Goal: Register for event/course

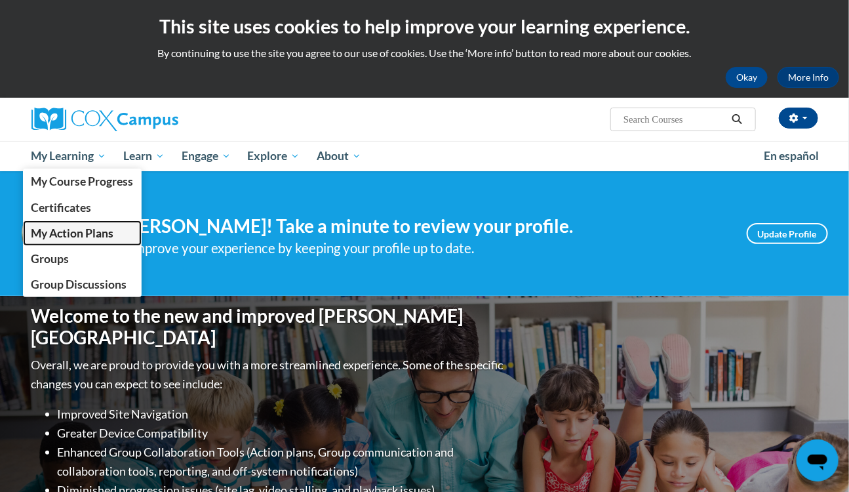
click at [81, 226] on span "My Action Plans" at bounding box center [72, 233] width 83 height 14
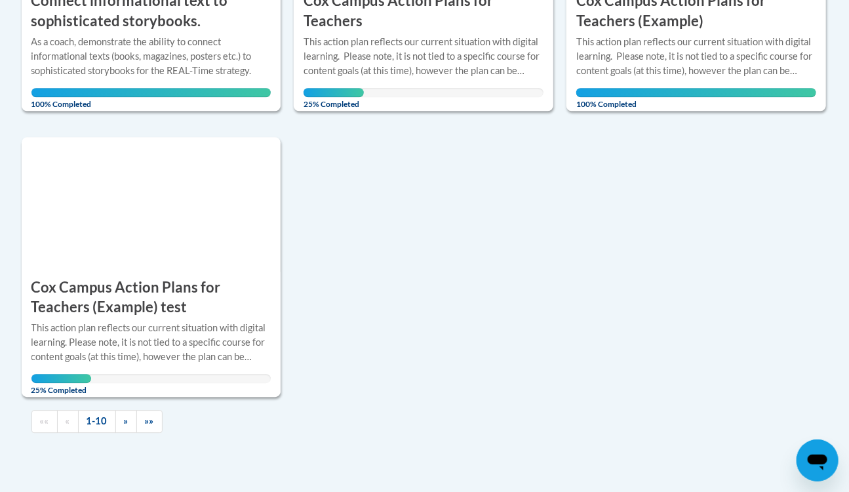
scroll to position [1312, 0]
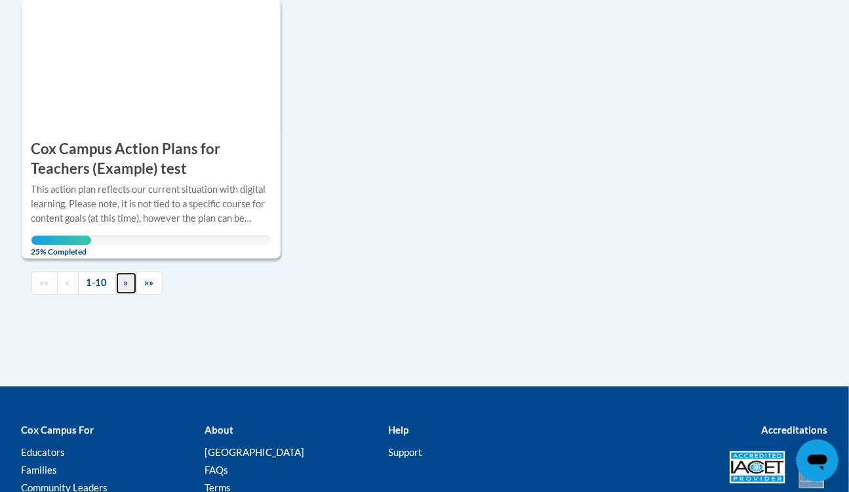
click at [117, 288] on link "»" at bounding box center [126, 283] width 22 height 23
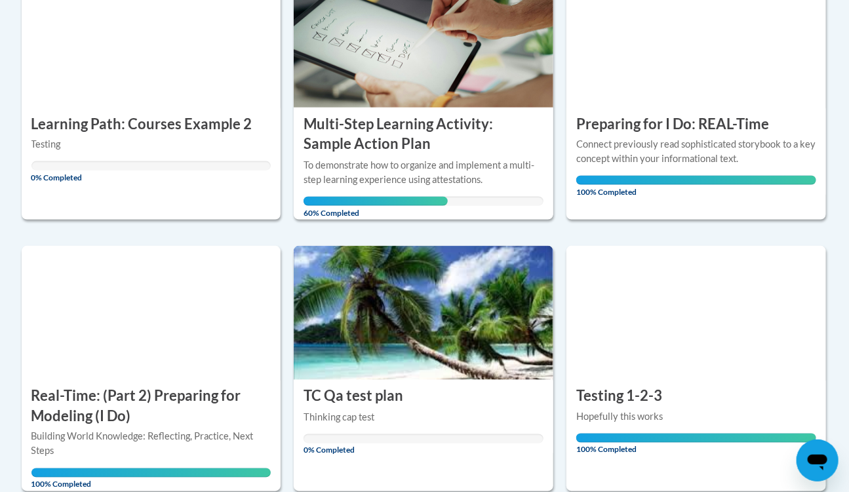
scroll to position [601, 0]
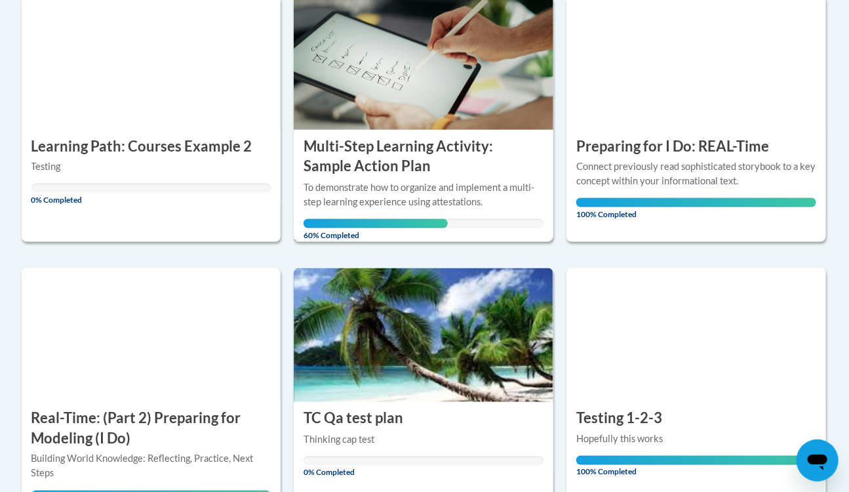
click at [441, 195] on div "To demonstrate how to organize and implement a multi-step learning experience u…" at bounding box center [424, 194] width 240 height 29
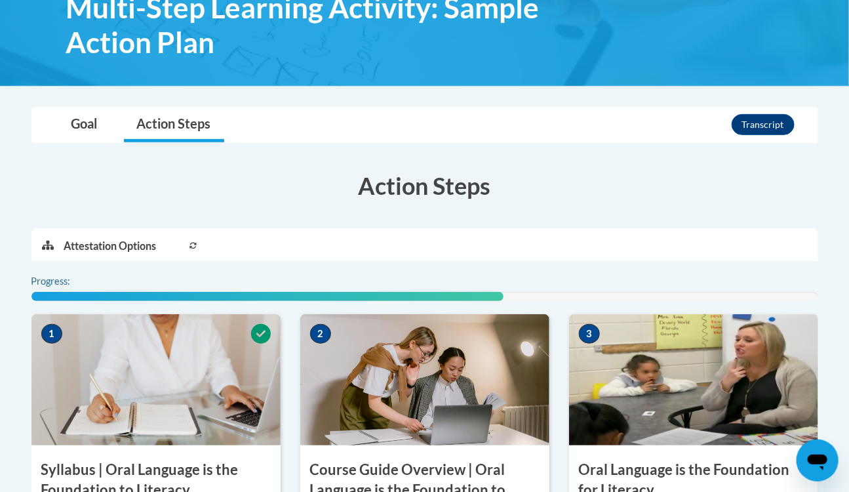
scroll to position [119, 0]
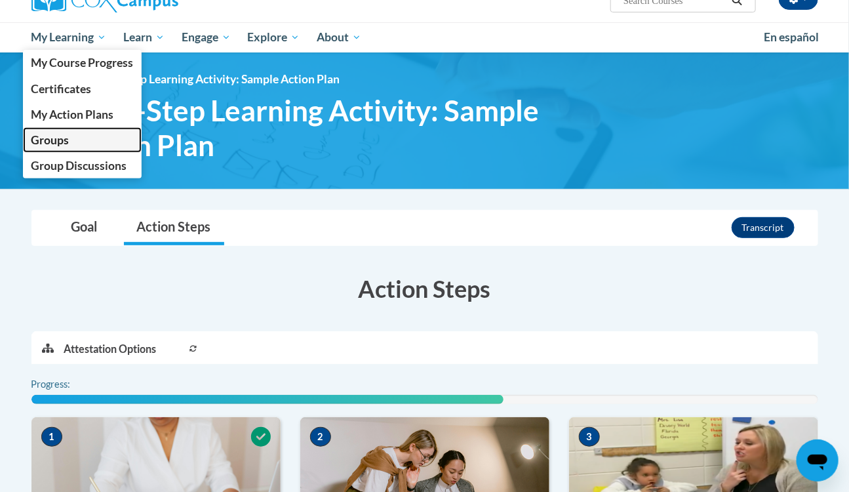
click at [60, 141] on span "Groups" at bounding box center [50, 140] width 38 height 14
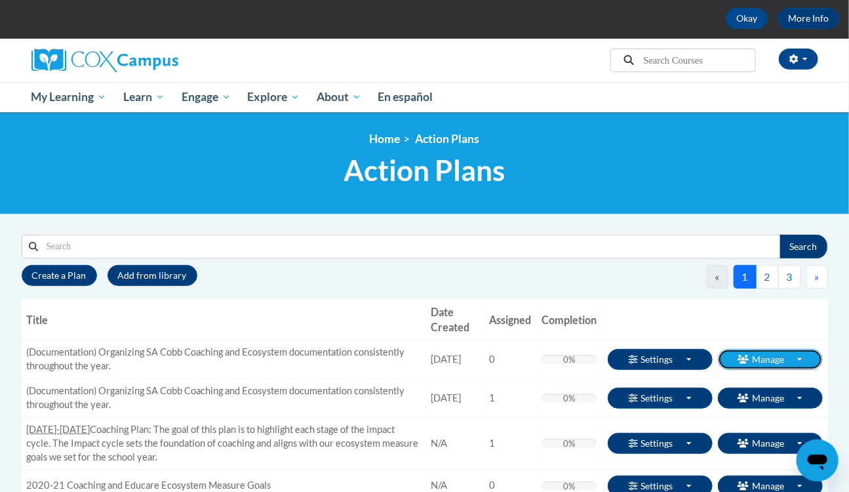
drag, startPoint x: 769, startPoint y: 361, endPoint x: 790, endPoint y: 320, distance: 46.3
click at [0, 0] on span "Enrollments" at bounding box center [0, 0] width 0 height 0
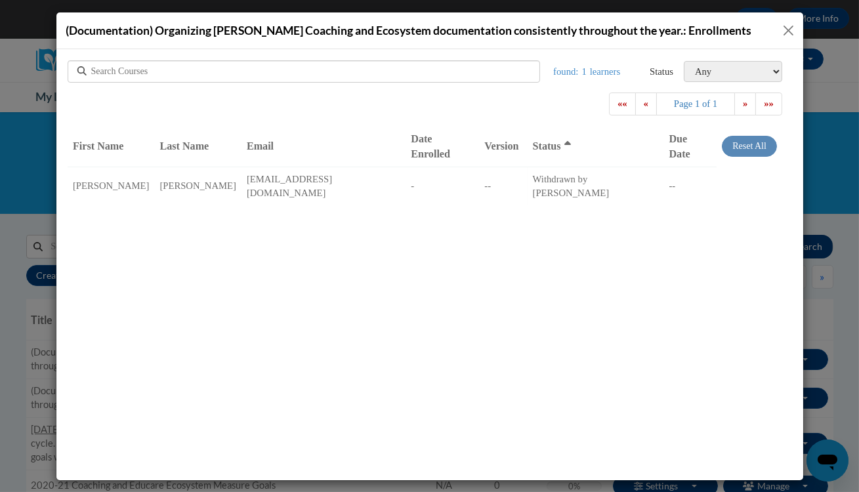
click at [794, 30] on button "Close" at bounding box center [788, 30] width 16 height 16
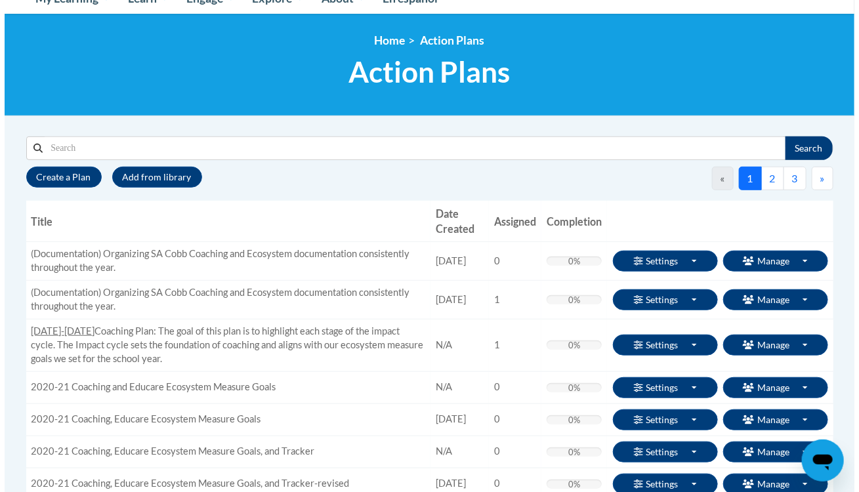
scroll to position [178, 0]
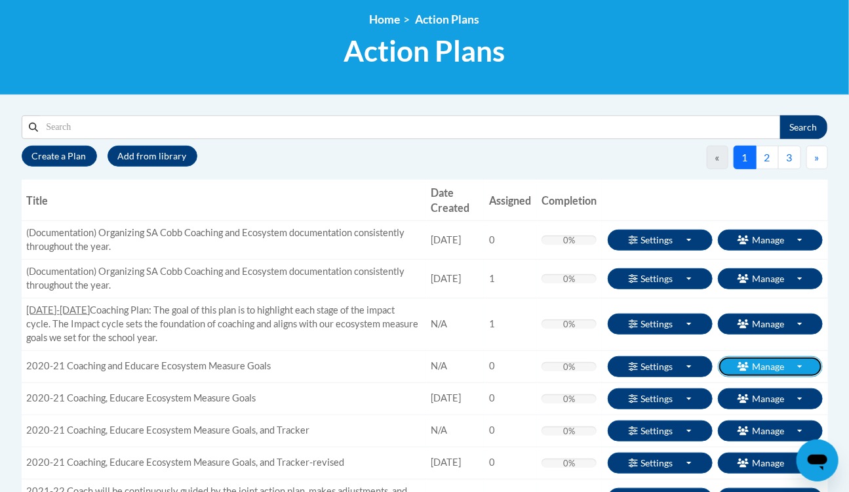
click at [769, 359] on button "Manage Toggle Dropdown" at bounding box center [770, 366] width 105 height 21
click at [0, 0] on span "Enroll" at bounding box center [0, 0] width 0 height 0
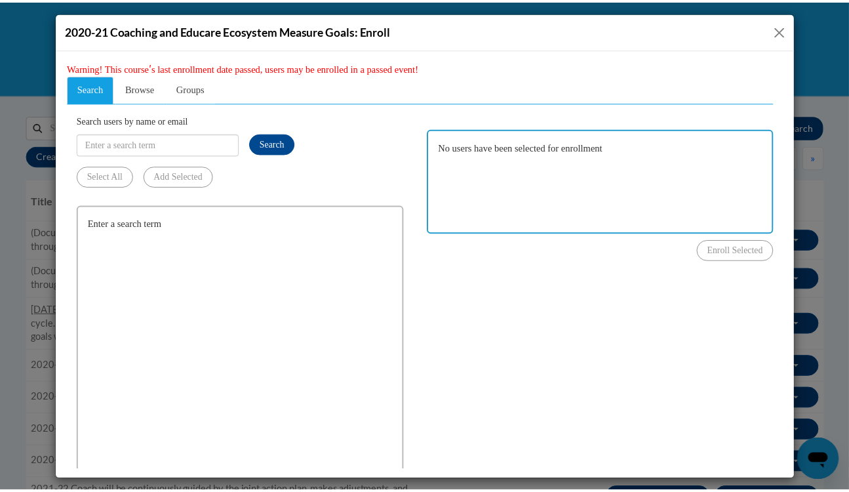
scroll to position [0, 0]
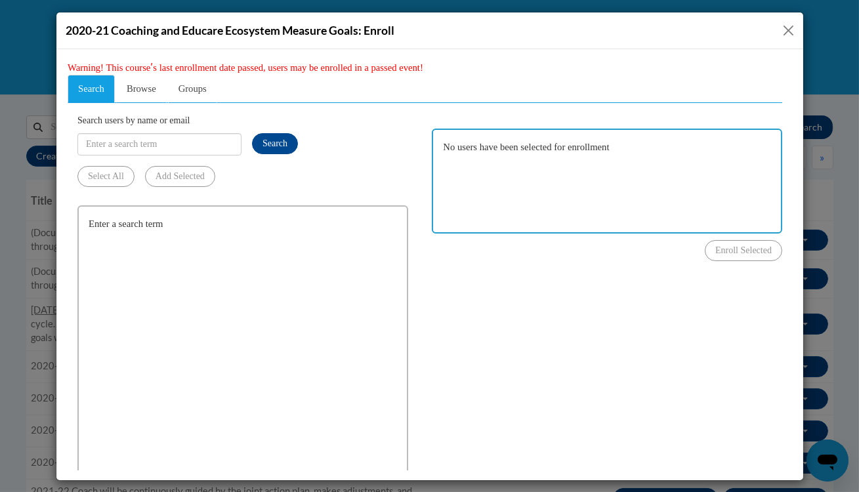
click at [195, 92] on span "Groups" at bounding box center [192, 88] width 28 height 10
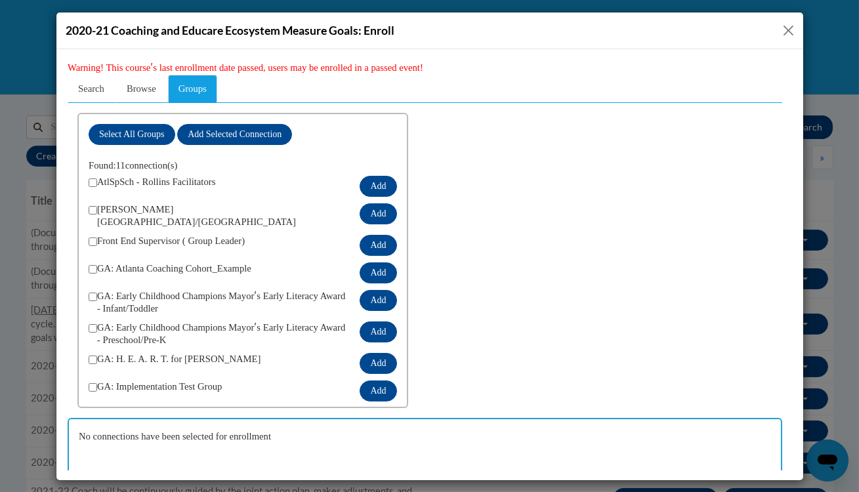
click at [39, 80] on div "2020-21 Coaching and Educare Ecosystem Measure Goals: Enroll" at bounding box center [429, 246] width 859 height 492
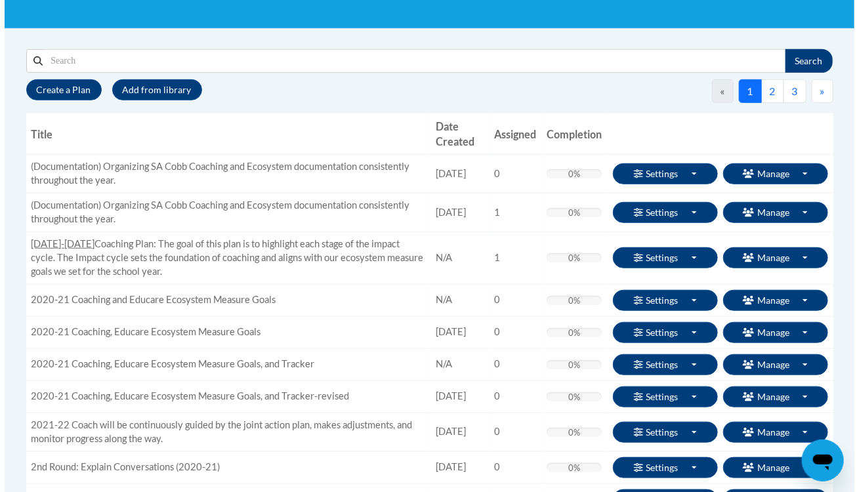
scroll to position [178, 0]
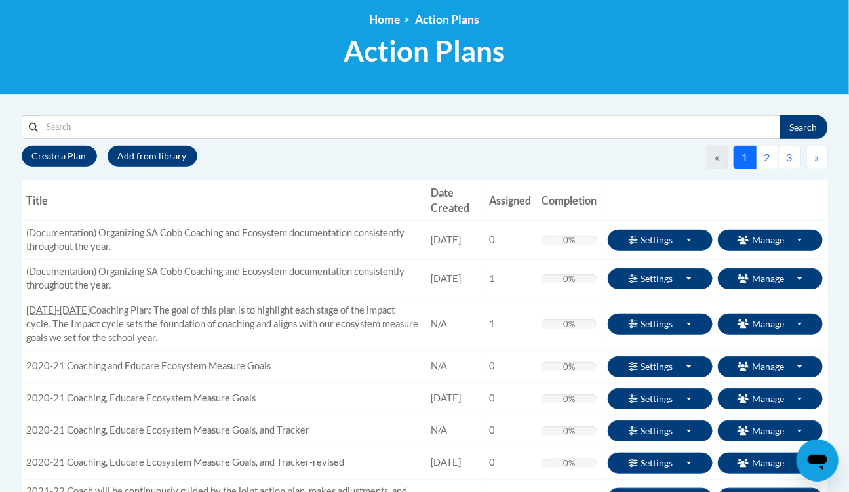
click at [767, 157] on button "2" at bounding box center [767, 158] width 23 height 24
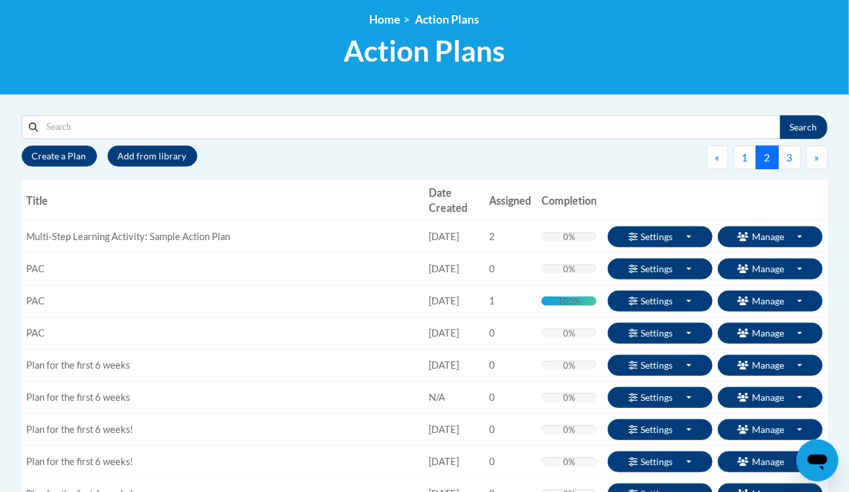
click at [0, 0] on span "Enroll" at bounding box center [0, 0] width 0 height 0
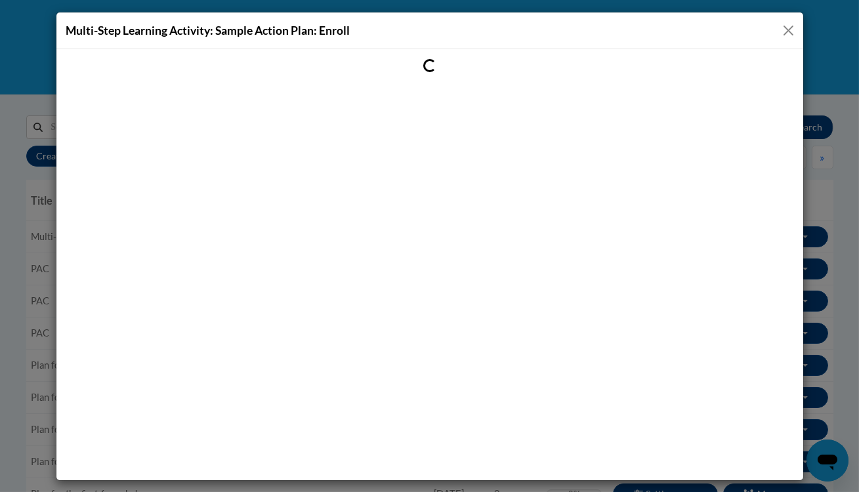
scroll to position [0, 0]
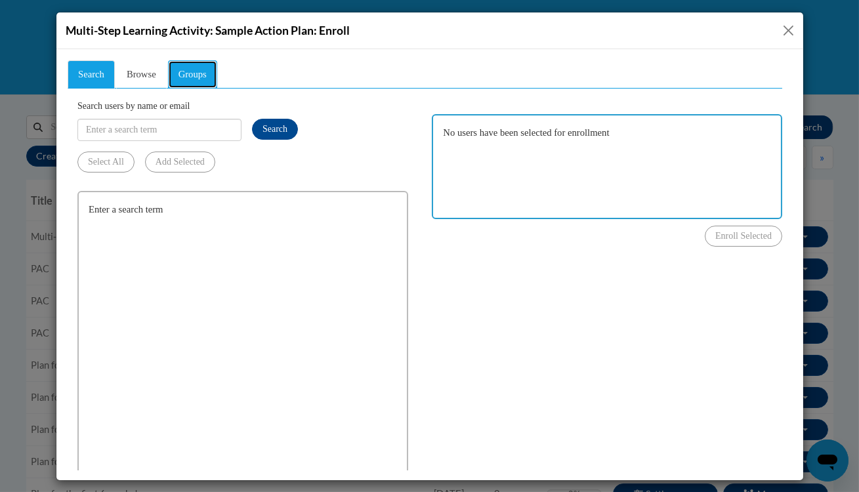
click at [203, 74] on span "Groups" at bounding box center [192, 73] width 28 height 10
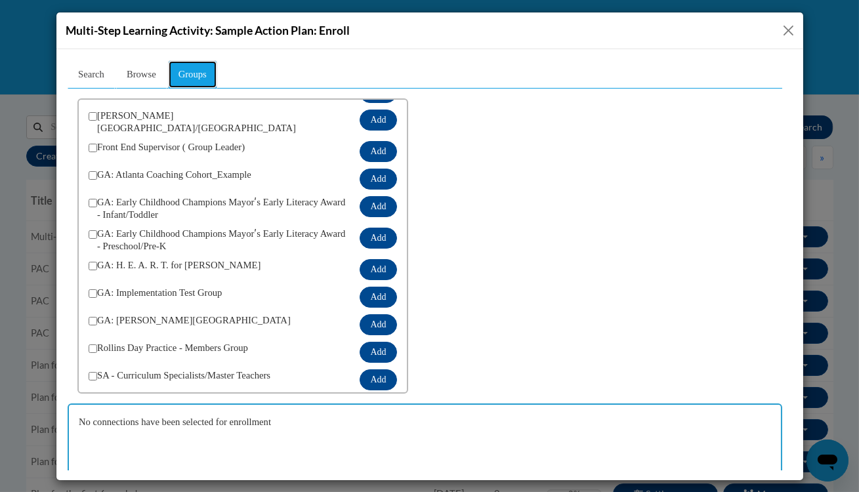
scroll to position [86, 0]
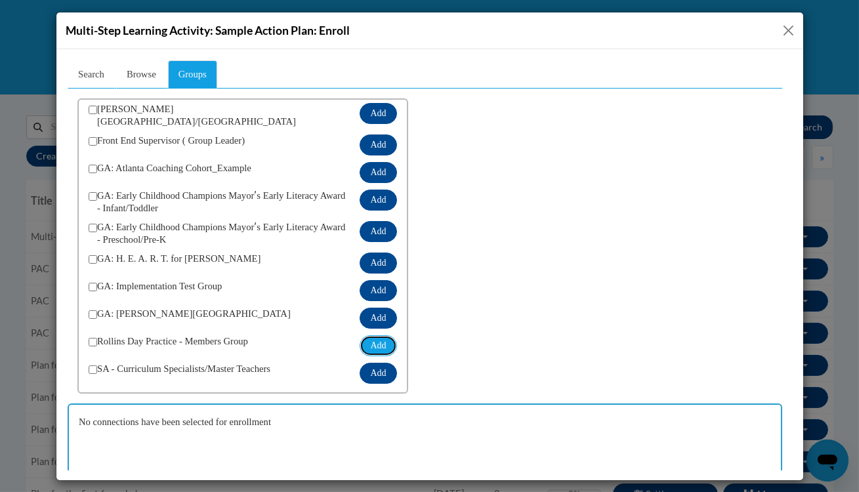
click at [373, 342] on button "Add" at bounding box center [377, 345] width 37 height 21
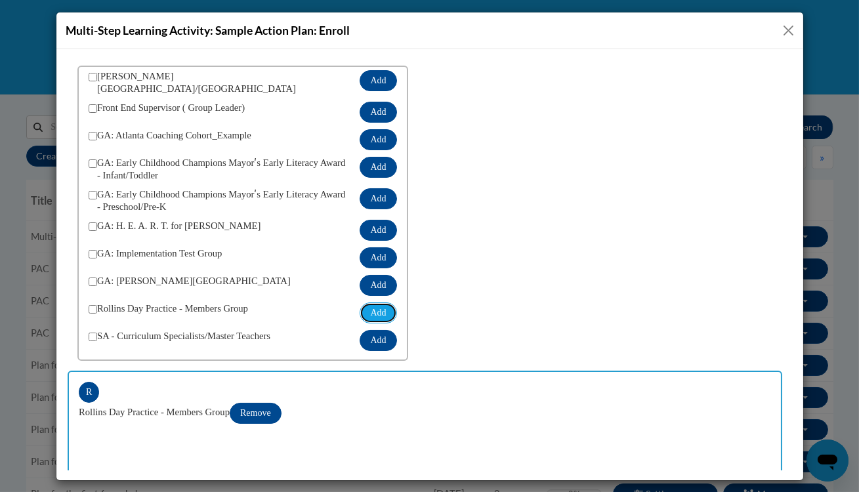
scroll to position [65, 0]
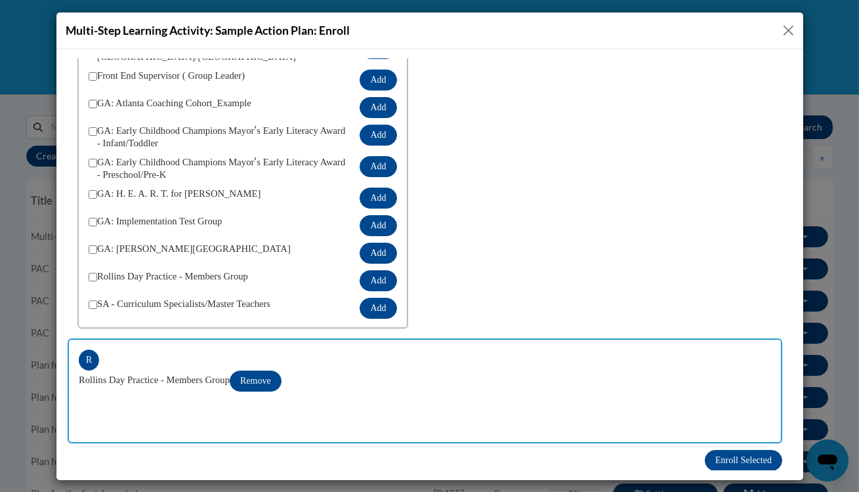
click at [7, 289] on div "Multi-Step Learning Activity: Sample Action Plan: Enroll" at bounding box center [429, 246] width 859 height 492
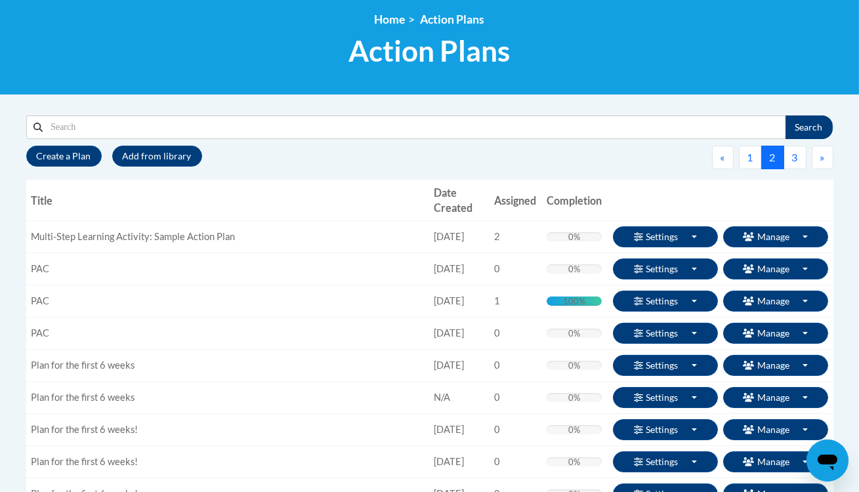
scroll to position [0, 0]
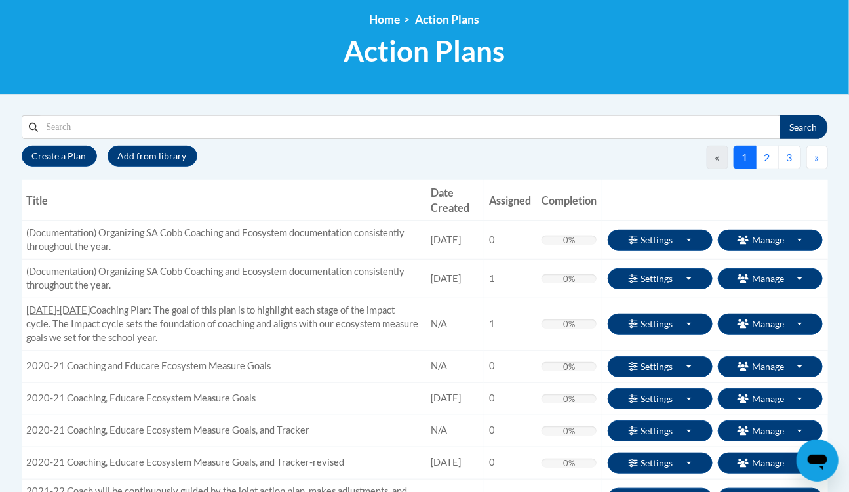
click at [772, 228] on td "Settings Toggle Dropdown Edit Basics Edit Action Plan Reference Materials Notif…" at bounding box center [715, 240] width 226 height 39
click at [767, 157] on button "2" at bounding box center [767, 158] width 23 height 24
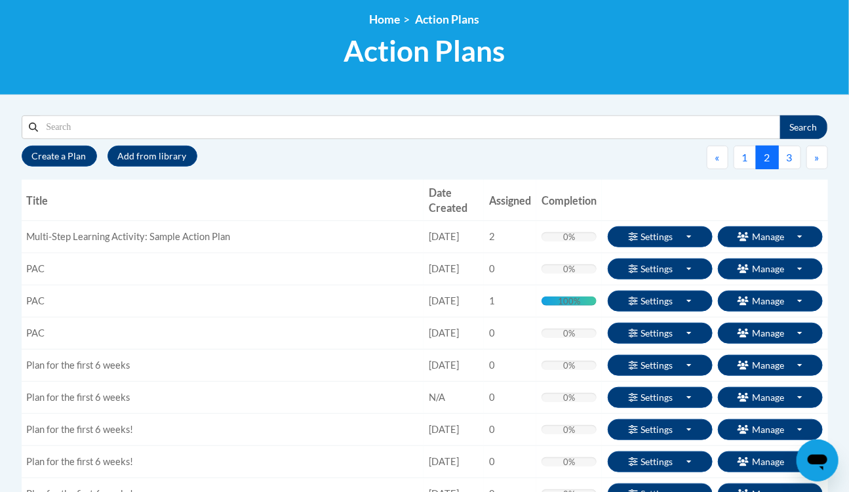
click at [0, 0] on span "Enrollments" at bounding box center [0, 0] width 0 height 0
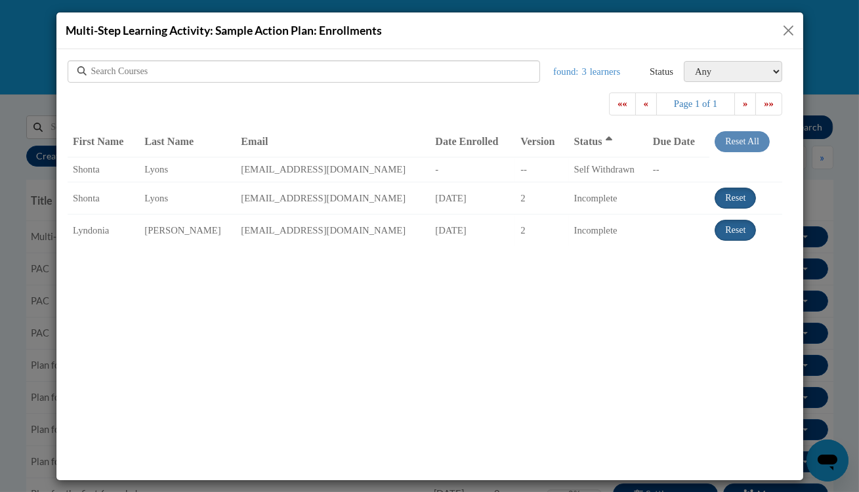
click at [10, 221] on div "Multi-Step Learning Activity: Sample Action Plan: Enrollments" at bounding box center [429, 246] width 859 height 492
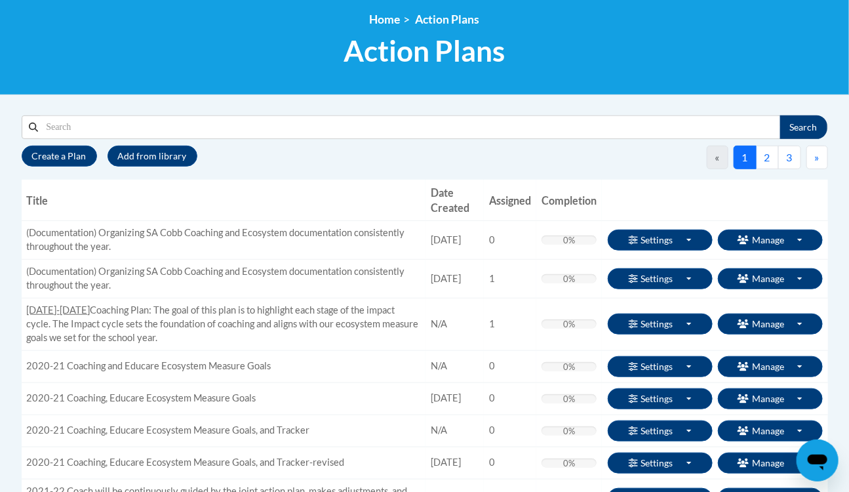
click at [762, 155] on button "2" at bounding box center [767, 158] width 23 height 24
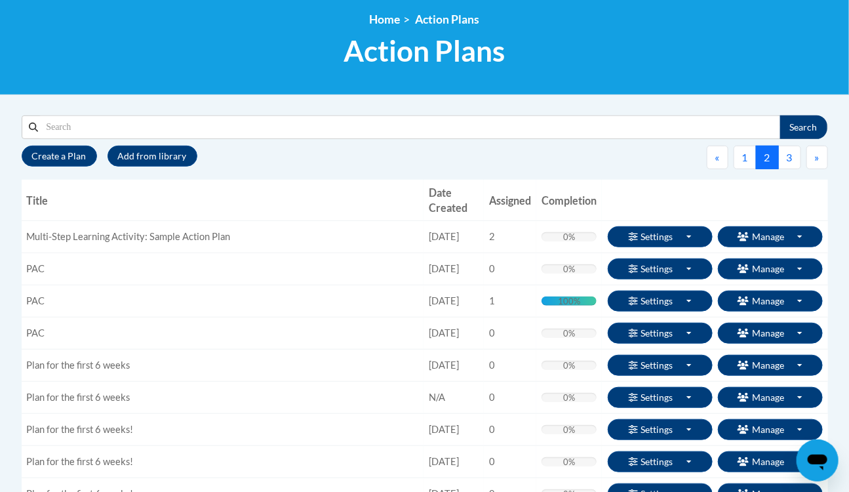
click at [0, 0] on span "Enroll" at bounding box center [0, 0] width 0 height 0
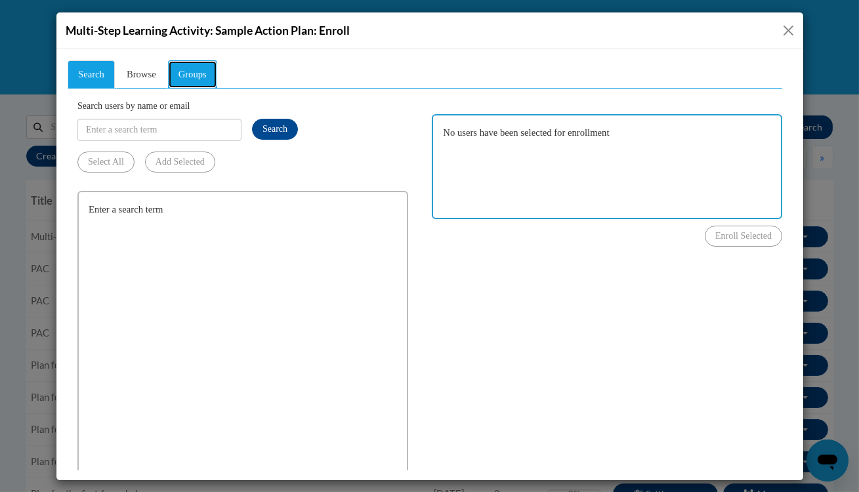
click at [177, 70] on link "Groups" at bounding box center [191, 74] width 49 height 28
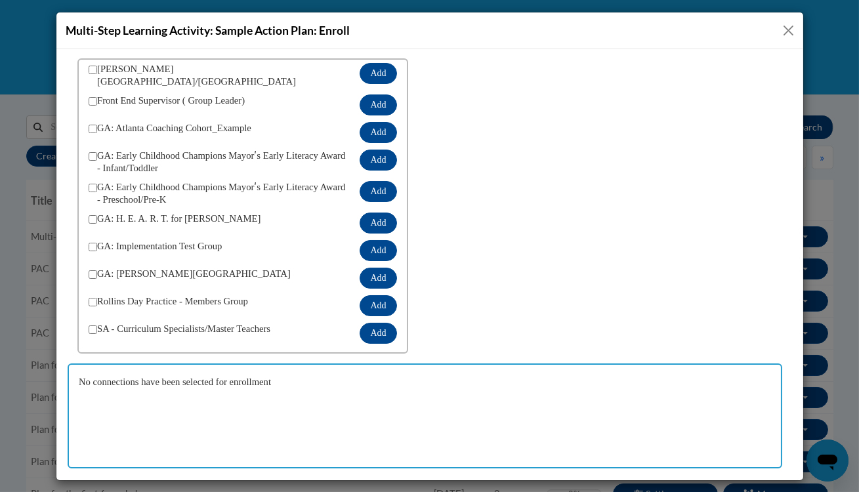
scroll to position [65, 0]
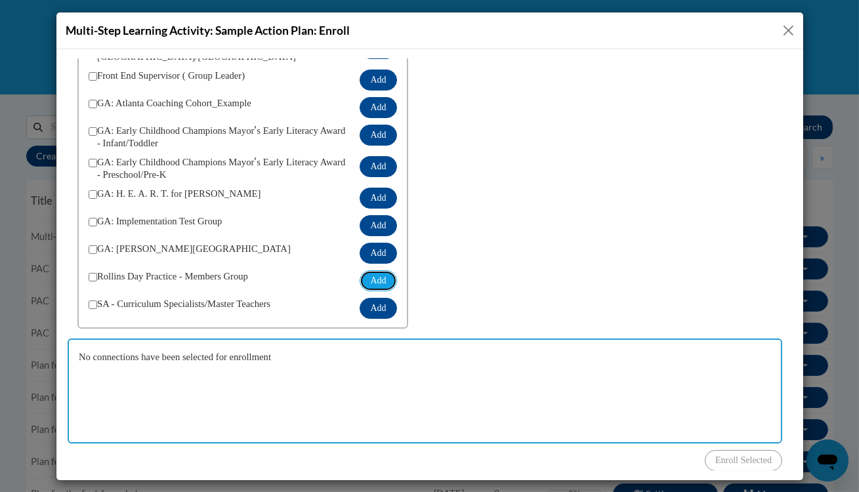
click at [362, 272] on button "Add" at bounding box center [377, 280] width 37 height 21
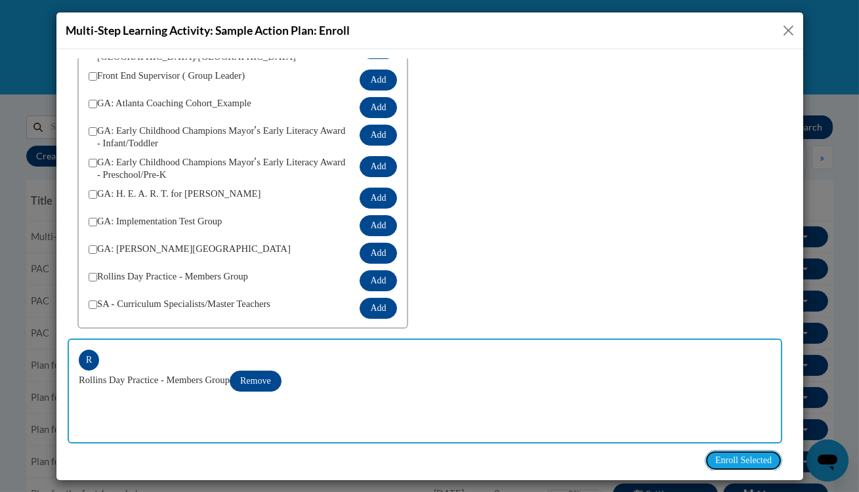
click at [758, 465] on button "Enroll Selected" at bounding box center [742, 459] width 77 height 21
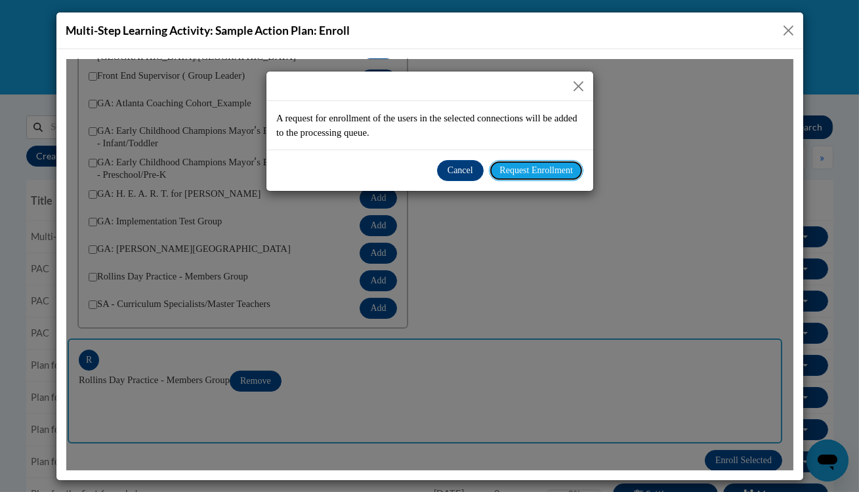
click at [519, 165] on span "Request Enrollment" at bounding box center [534, 170] width 73 height 10
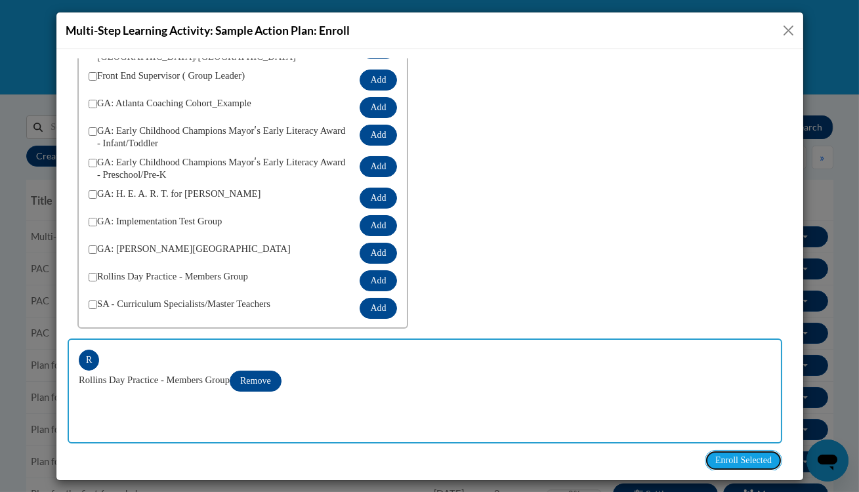
click at [727, 458] on span "Enroll Selected" at bounding box center [742, 460] width 56 height 10
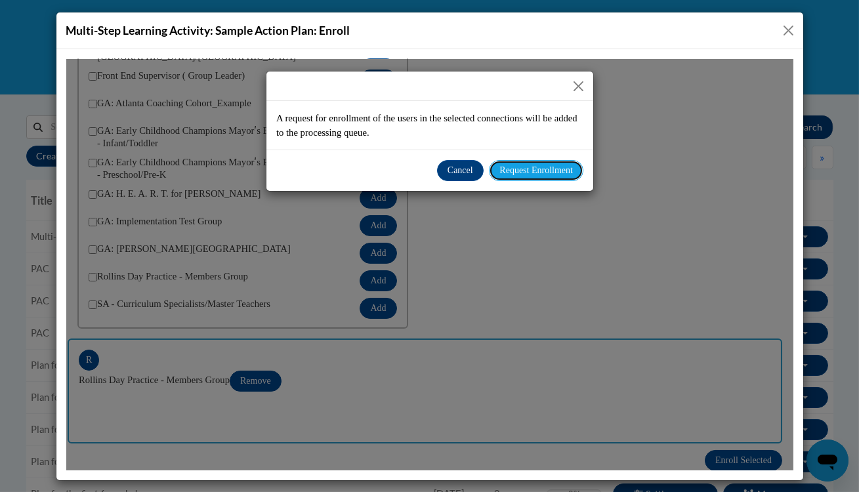
click at [538, 168] on span "Request Enrollment" at bounding box center [534, 170] width 73 height 10
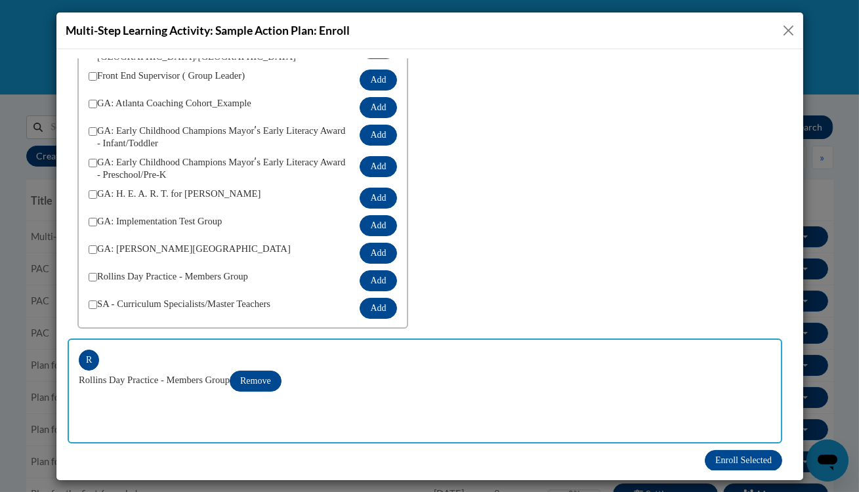
click at [788, 31] on button "Close" at bounding box center [788, 30] width 16 height 16
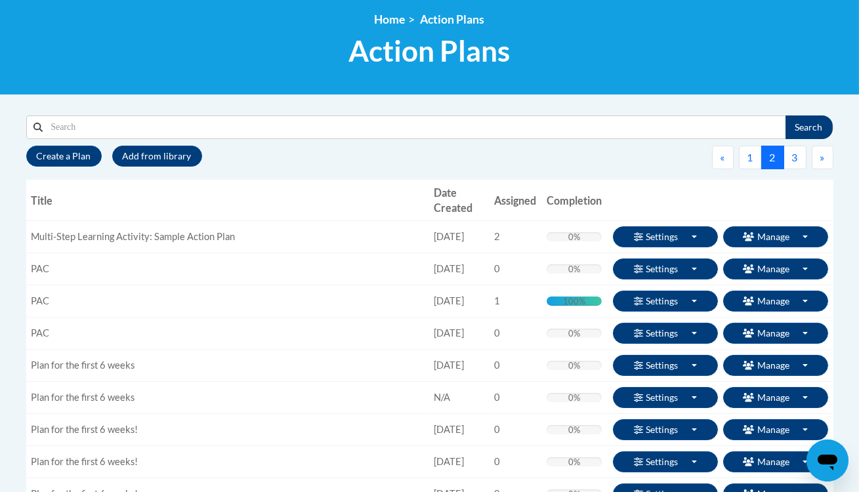
scroll to position [0, 0]
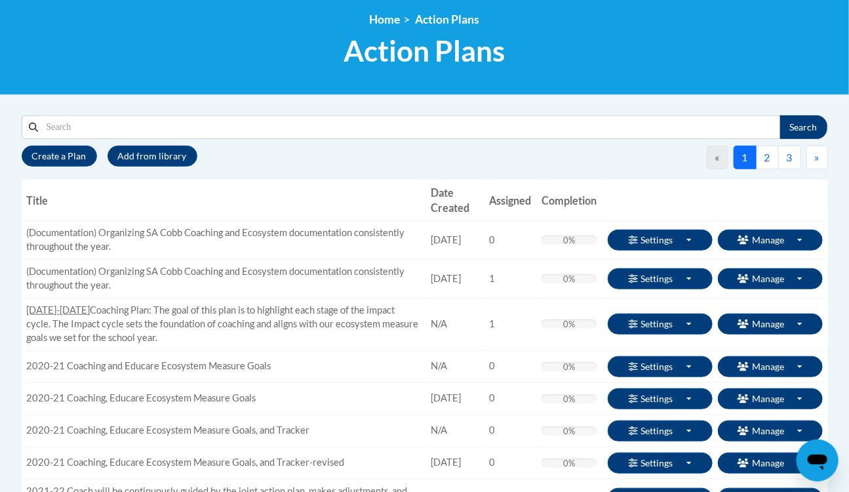
click at [765, 155] on button "2" at bounding box center [767, 158] width 23 height 24
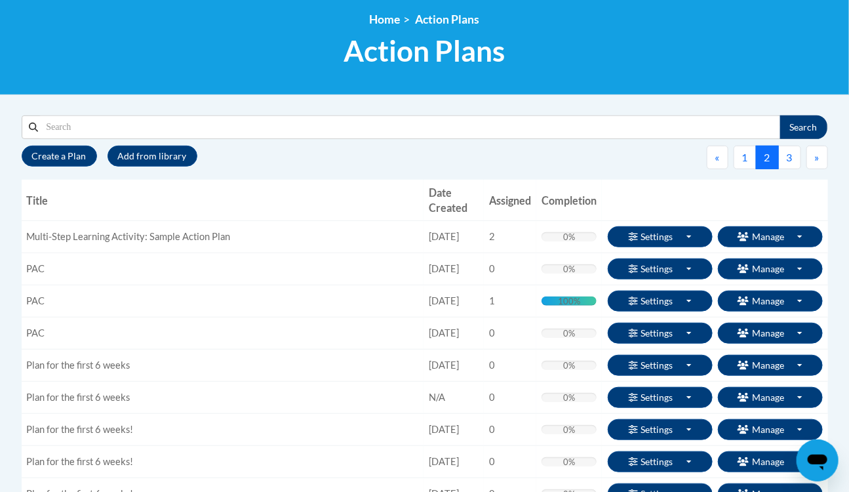
click at [0, 0] on span "Enrollments" at bounding box center [0, 0] width 0 height 0
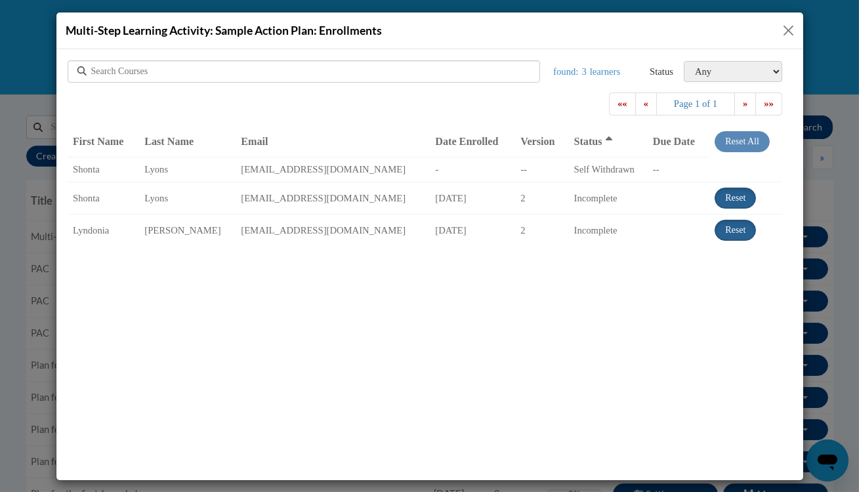
click at [789, 33] on button "Close" at bounding box center [788, 30] width 16 height 16
